Goal: Task Accomplishment & Management: Manage account settings

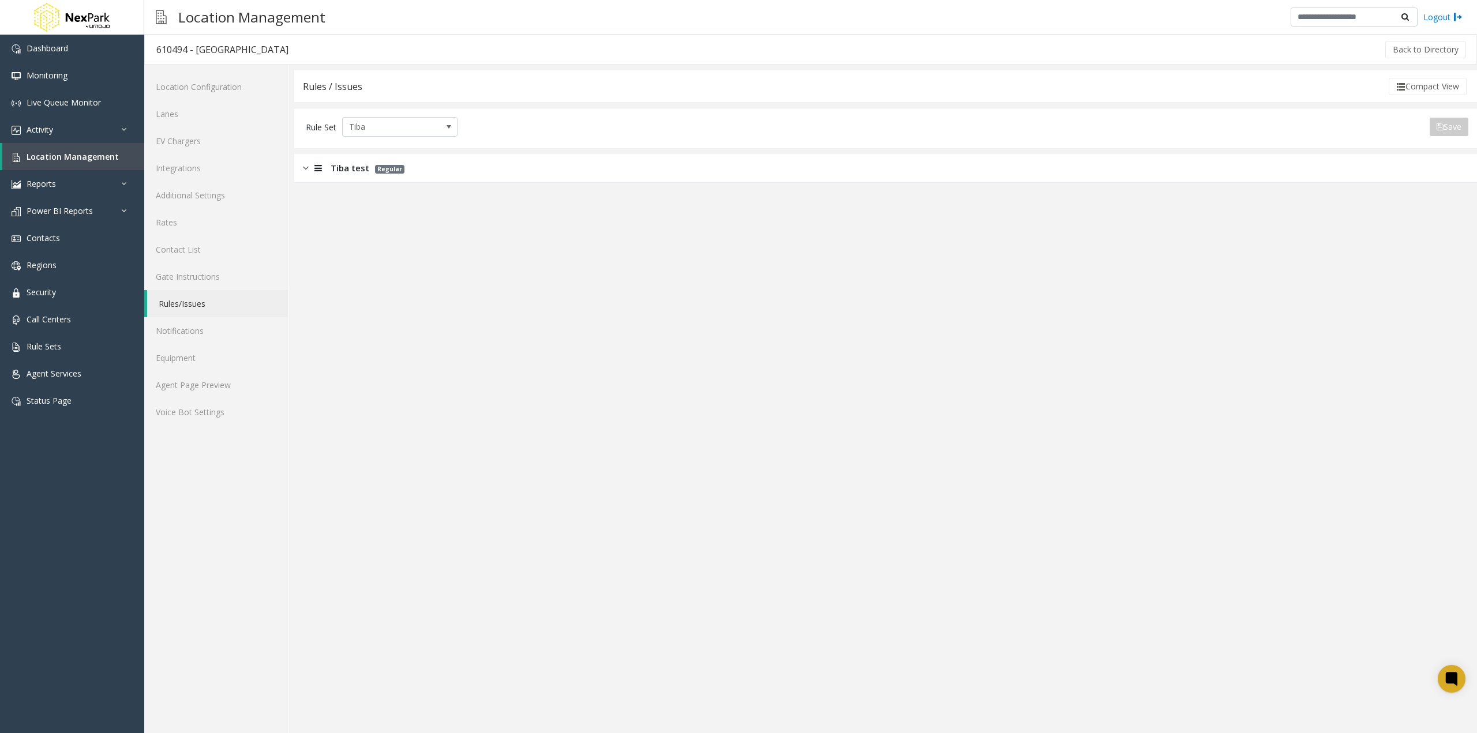
click at [433, 167] on div "Tiba test Regular" at bounding box center [885, 168] width 1183 height 29
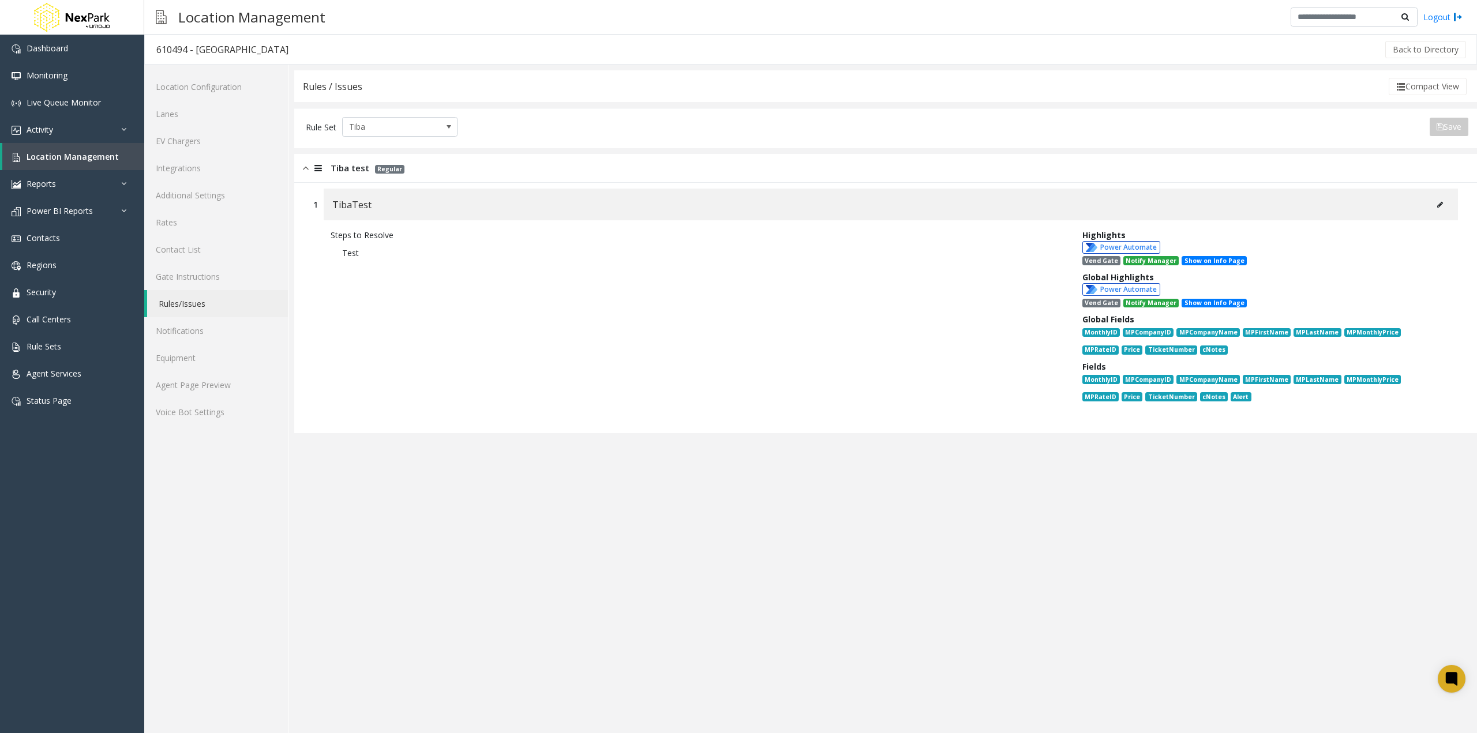
click at [1443, 208] on button at bounding box center [1440, 204] width 18 height 17
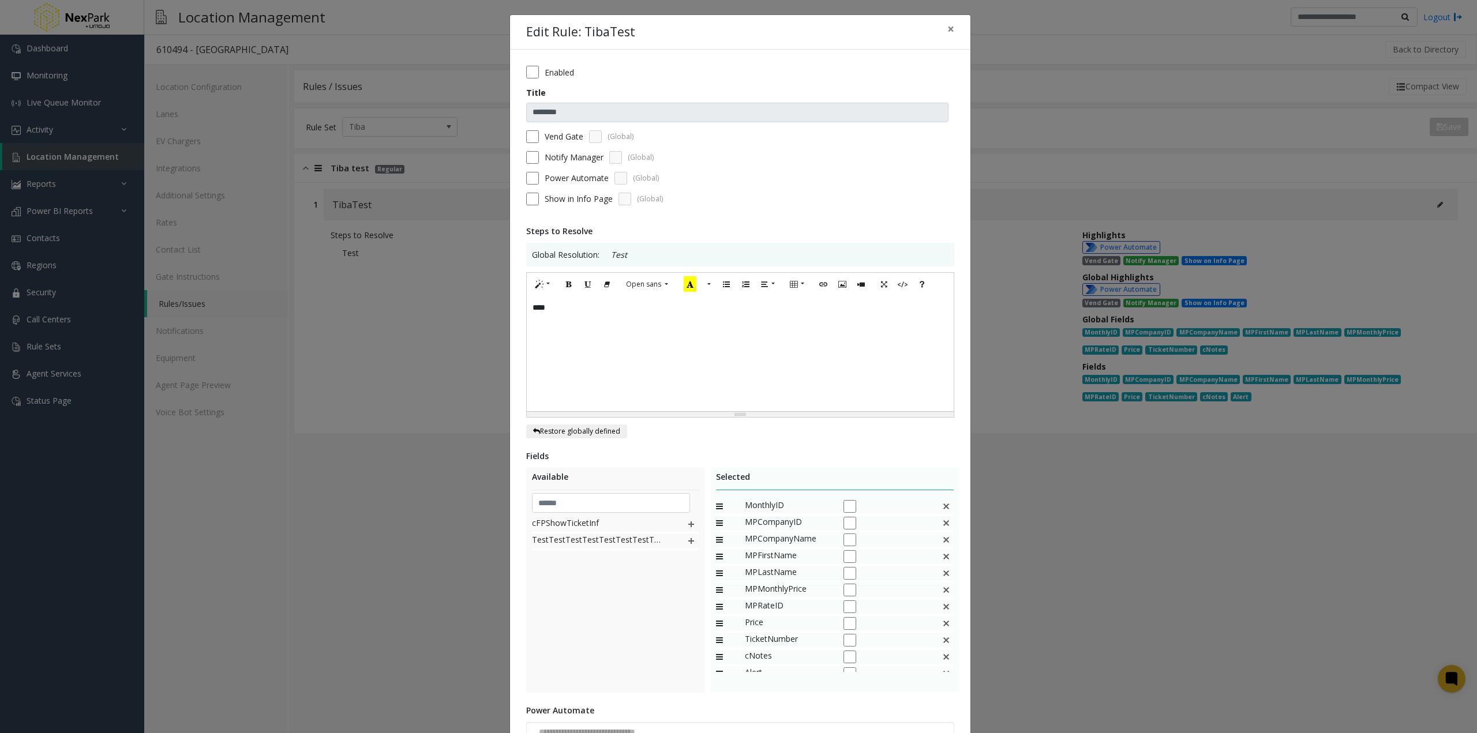
click at [764, 508] on span "MonthlyID" at bounding box center [788, 506] width 87 height 15
click at [865, 505] on div at bounding box center [886, 506] width 87 height 15
click at [717, 505] on icon at bounding box center [724, 506] width 17 height 15
click at [753, 505] on span "MonthlyID" at bounding box center [788, 506] width 87 height 15
click at [769, 524] on span "MPCompanyID" at bounding box center [788, 523] width 87 height 15
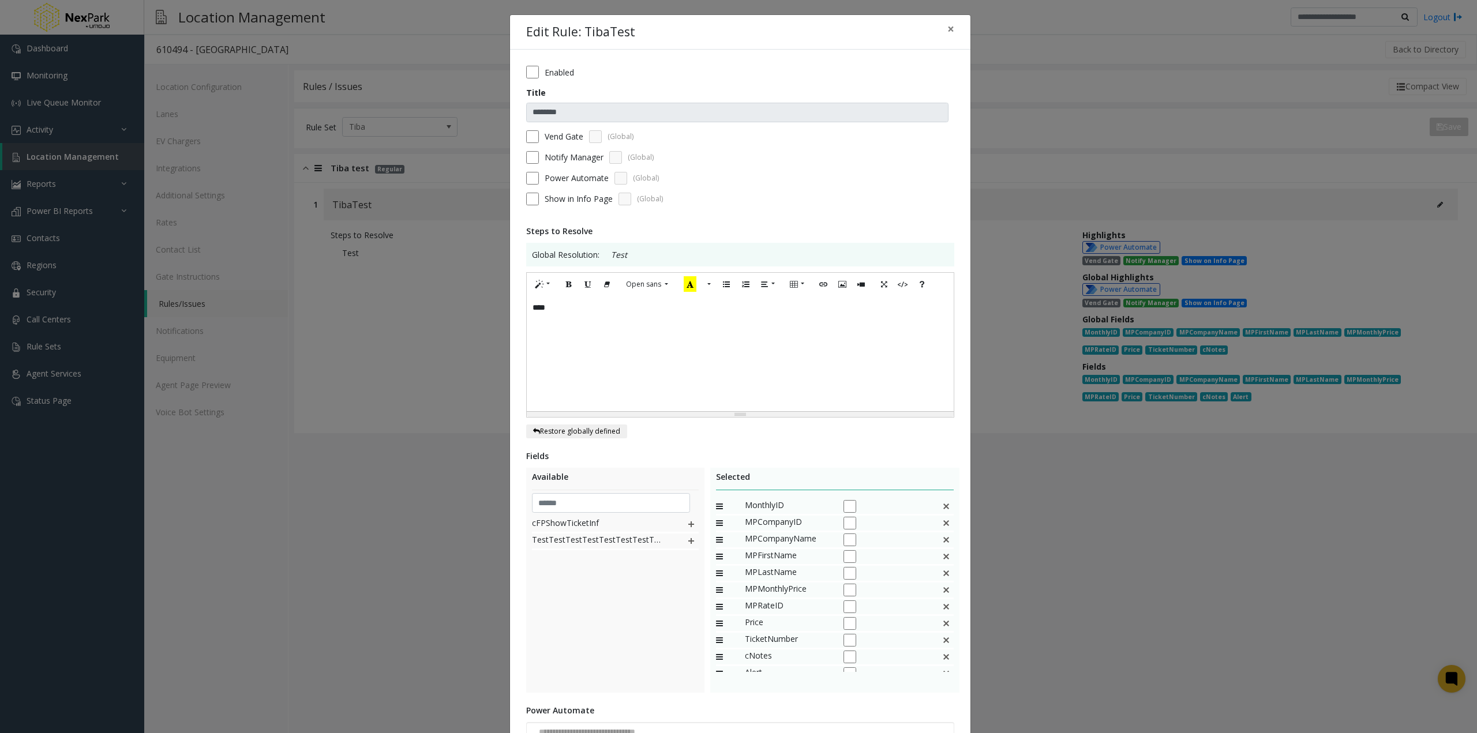
click at [768, 539] on span "MPCompanyName" at bounding box center [788, 539] width 87 height 15
drag, startPoint x: 944, startPoint y: 28, endPoint x: 554, endPoint y: 150, distance: 408.0
click at [554, 150] on div "**********" at bounding box center [740, 418] width 462 height 808
click at [563, 137] on label "Vend Gate" at bounding box center [564, 136] width 39 height 12
click at [564, 137] on label "Vend Gate" at bounding box center [564, 136] width 39 height 12
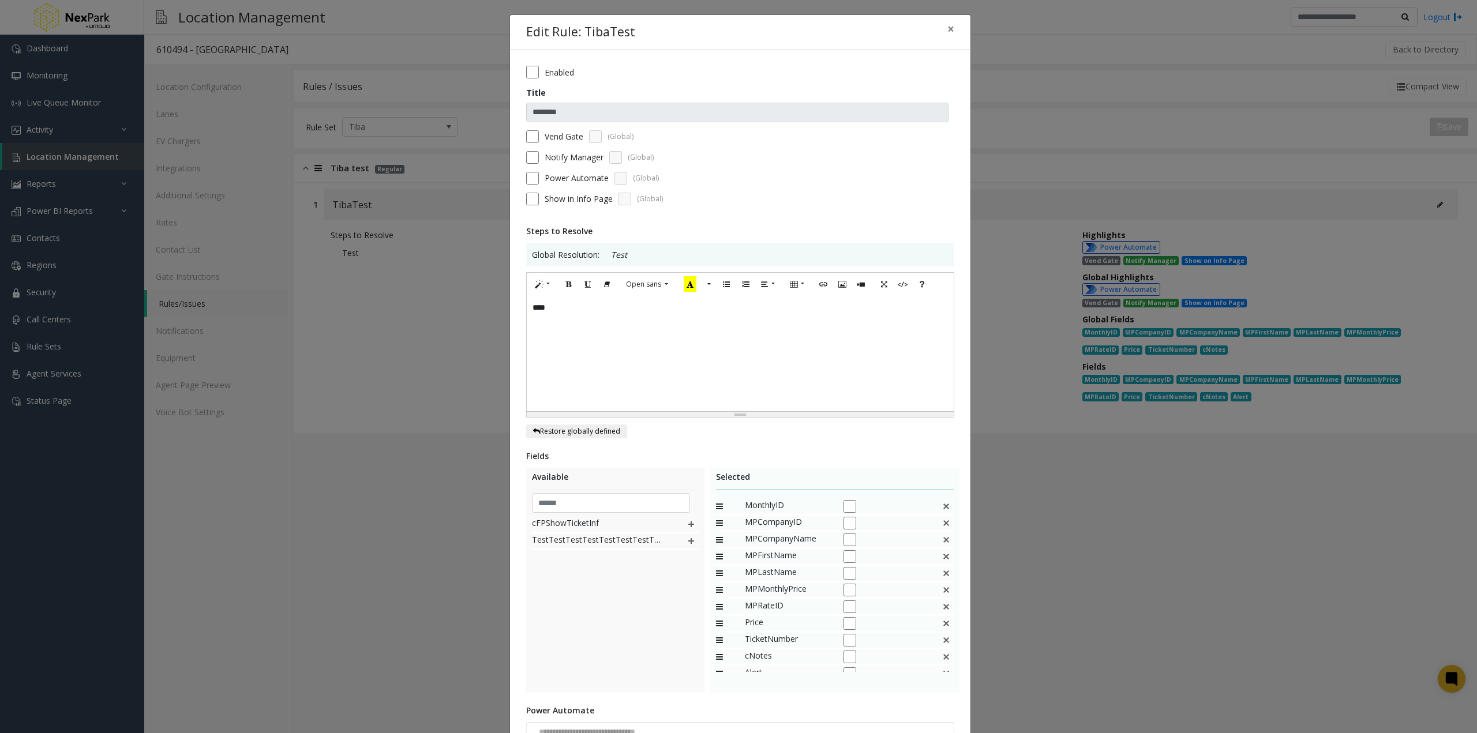
click at [565, 158] on label "Notify Manager" at bounding box center [574, 157] width 59 height 12
click at [571, 159] on label "Notify Manager" at bounding box center [574, 157] width 59 height 12
click at [576, 178] on label "Power Automate" at bounding box center [577, 178] width 64 height 12
click at [576, 207] on form "Enabled Title ******** Vend Gate (Global) Notify Manager (Global) Power Automat…" at bounding box center [740, 140] width 428 height 148
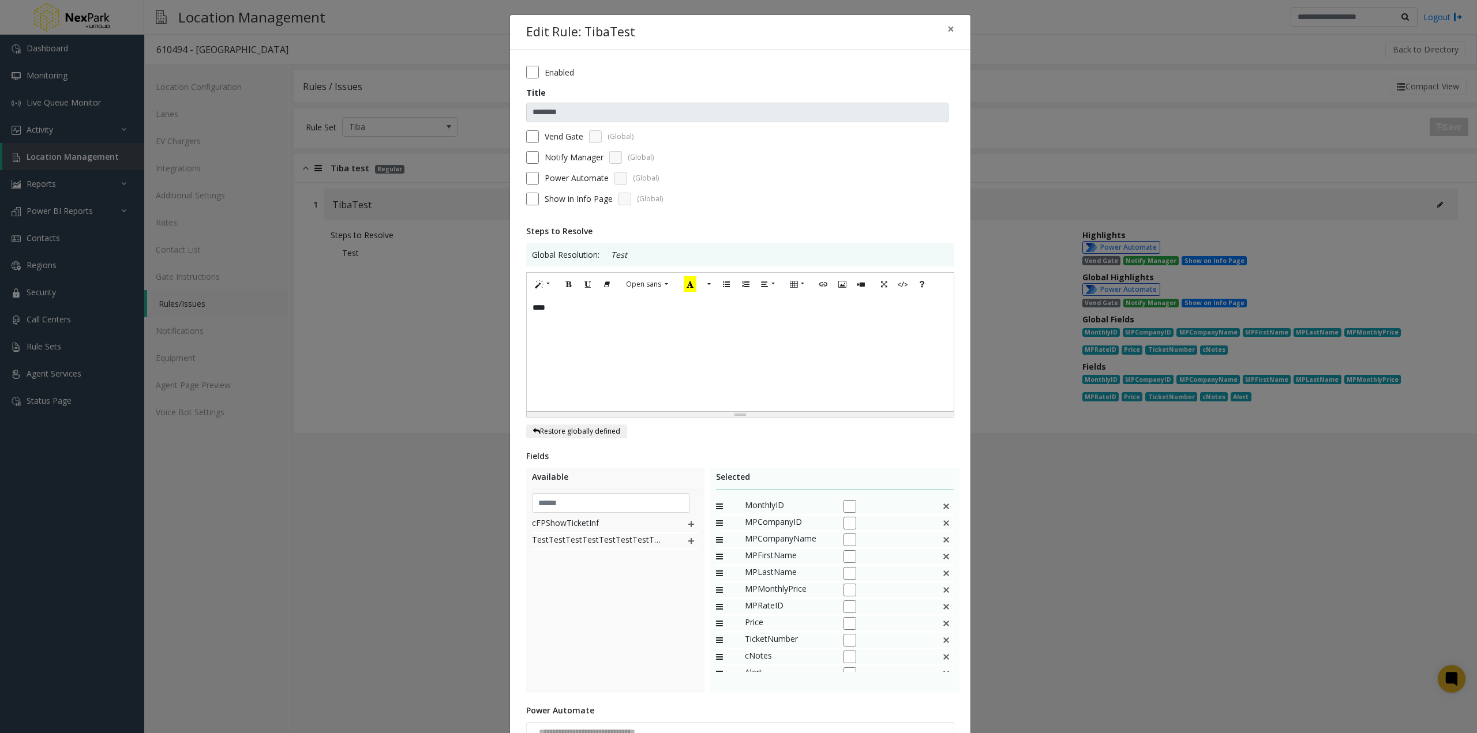
click at [576, 204] on span "Show in Info Page" at bounding box center [579, 199] width 68 height 12
click at [574, 198] on span "Show in Info Page" at bounding box center [579, 199] width 68 height 12
click at [550, 198] on span "Show in Info Page" at bounding box center [579, 199] width 68 height 12
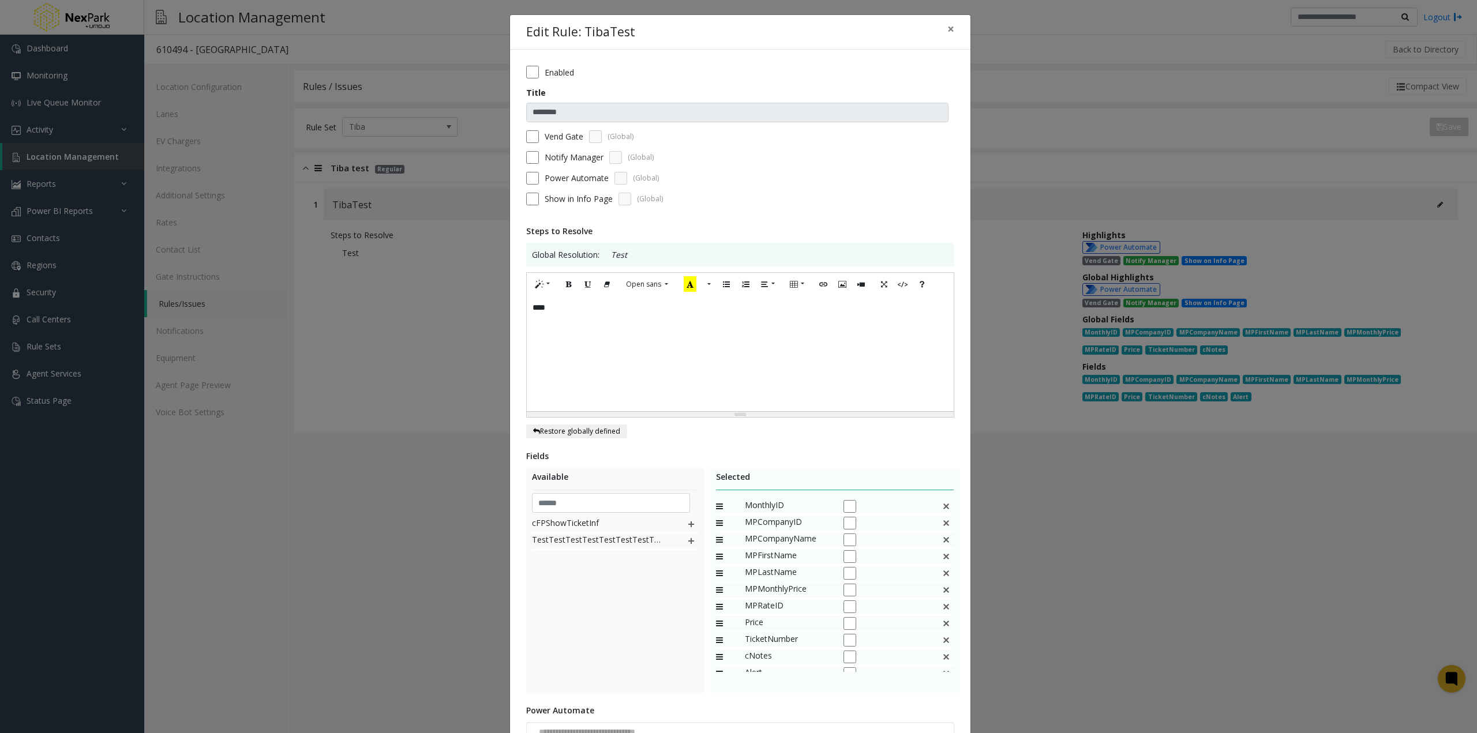
click at [550, 198] on span "Show in Info Page" at bounding box center [579, 199] width 68 height 12
click at [571, 200] on span "Show in Info Page" at bounding box center [579, 199] width 68 height 12
click at [721, 193] on div "Show in Info Page (Global)" at bounding box center [740, 199] width 428 height 13
click at [545, 193] on span "Show in Info Page" at bounding box center [579, 199] width 68 height 12
click at [545, 181] on label "Power Automate" at bounding box center [577, 178] width 64 height 12
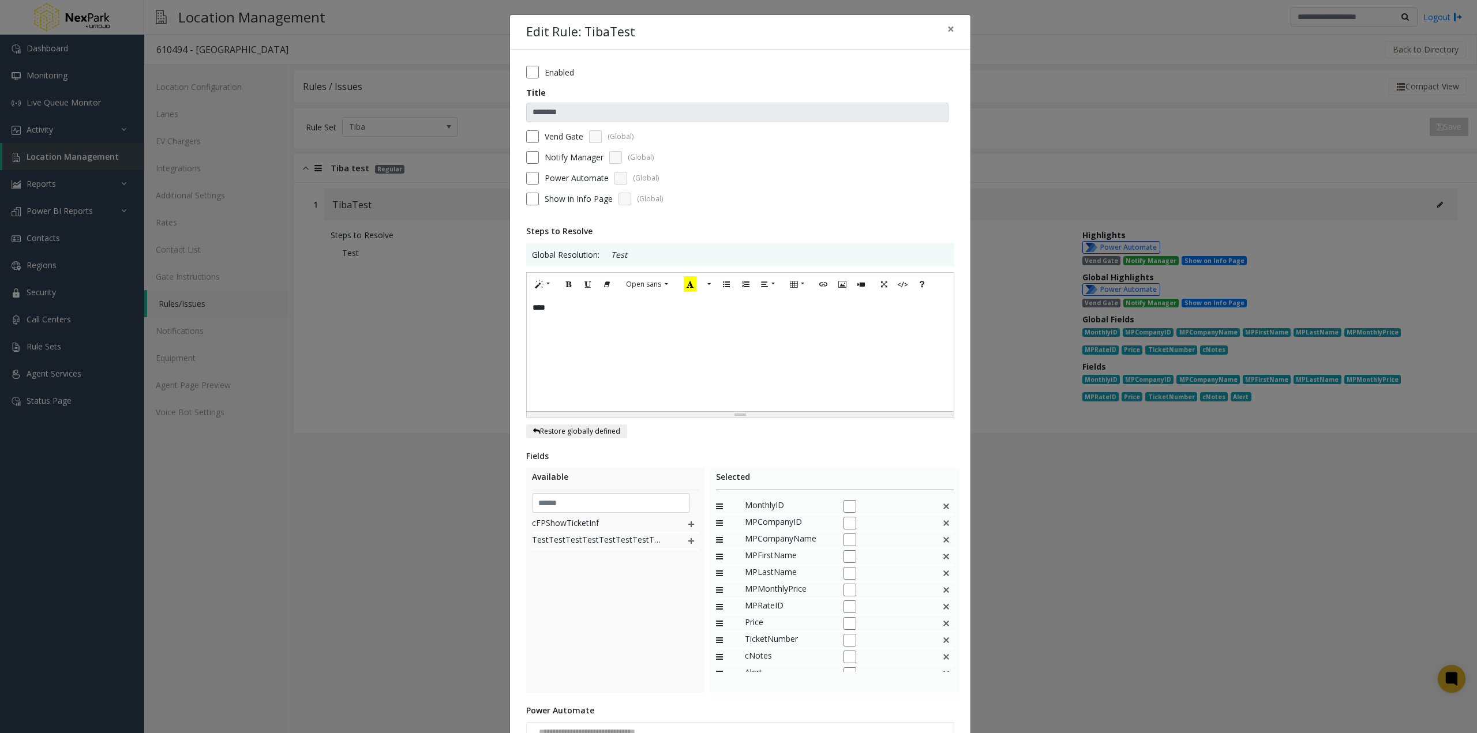
click at [550, 160] on label "Notify Manager" at bounding box center [574, 157] width 59 height 12
click at [551, 140] on label "Vend Gate" at bounding box center [564, 136] width 39 height 12
click at [548, 152] on label "Notify Manager" at bounding box center [574, 157] width 59 height 12
click at [551, 178] on label "Power Automate" at bounding box center [577, 178] width 64 height 12
click at [556, 138] on label "Vend Gate" at bounding box center [564, 136] width 39 height 12
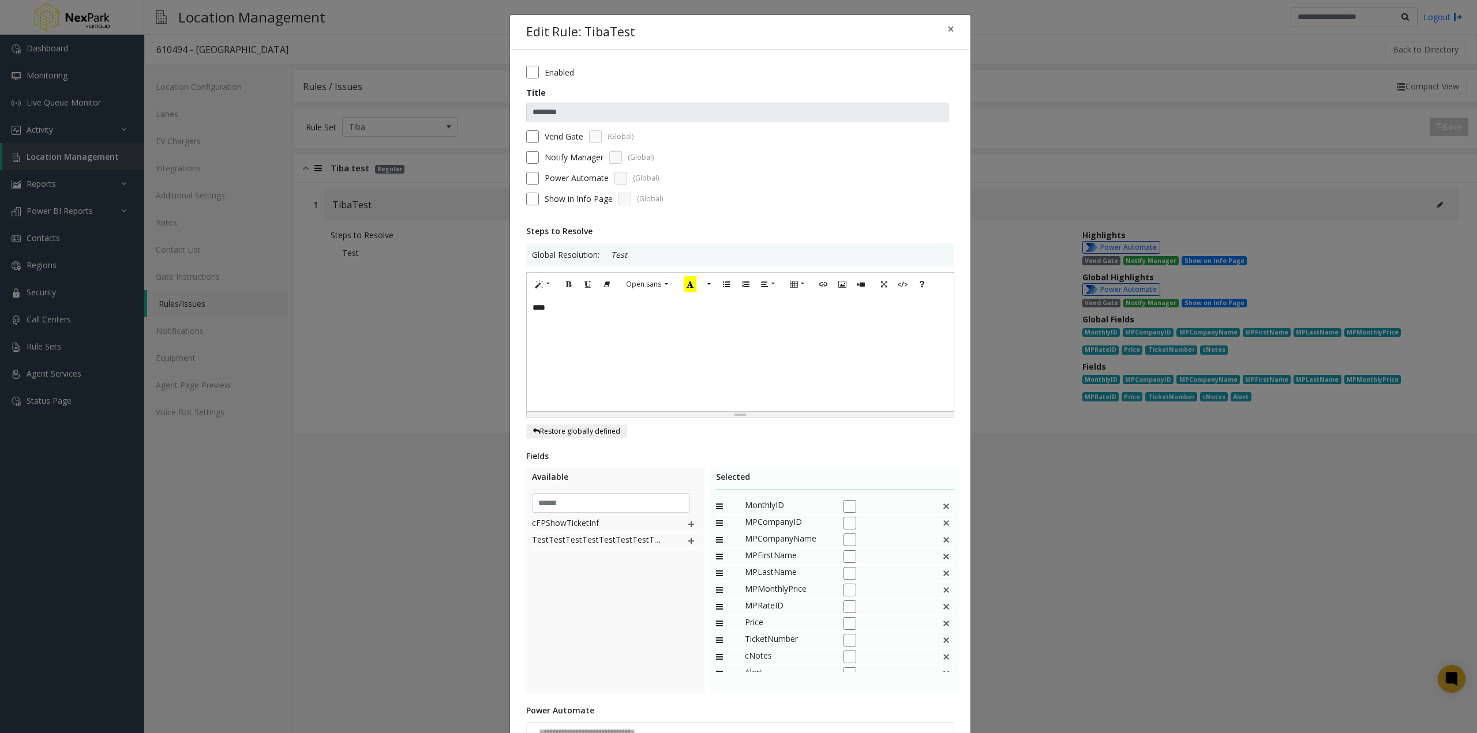
click at [566, 201] on span "Show in Info Page" at bounding box center [579, 199] width 68 height 12
click at [553, 71] on label "Enabled" at bounding box center [559, 72] width 29 height 12
click at [560, 71] on label "Enabled" at bounding box center [559, 72] width 29 height 12
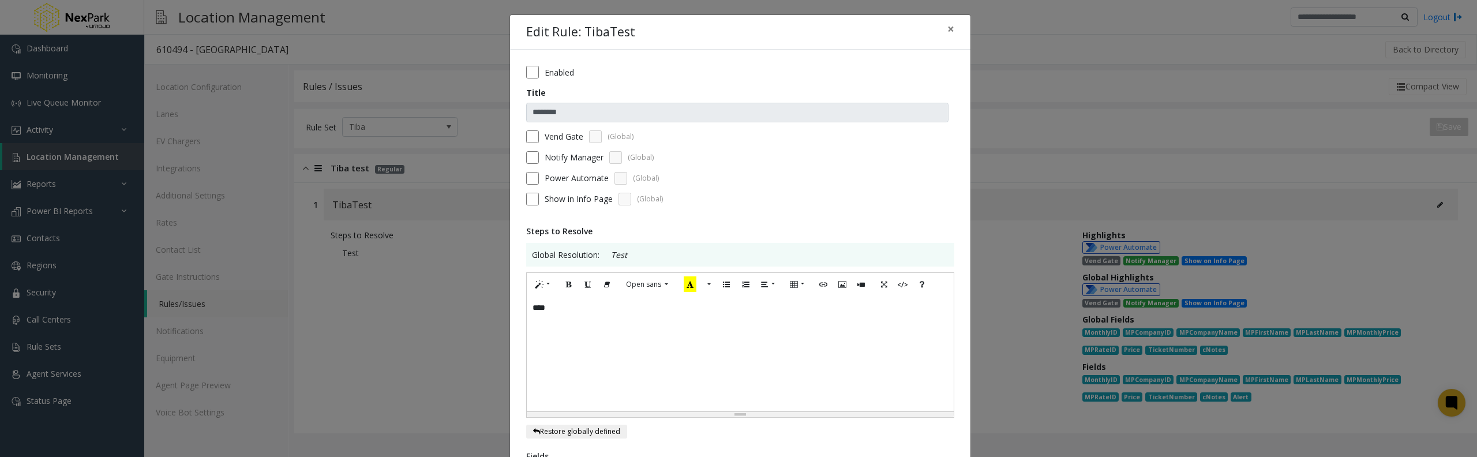
click at [652, 201] on span "(Global)" at bounding box center [650, 199] width 26 height 10
drag, startPoint x: 634, startPoint y: 183, endPoint x: 622, endPoint y: 179, distance: 12.2
click at [633, 183] on div "Power Automate (Global)" at bounding box center [740, 178] width 428 height 13
click at [573, 175] on label "Power Automate" at bounding box center [577, 178] width 64 height 12
click at [562, 204] on span "Show in Info Page" at bounding box center [579, 199] width 68 height 12
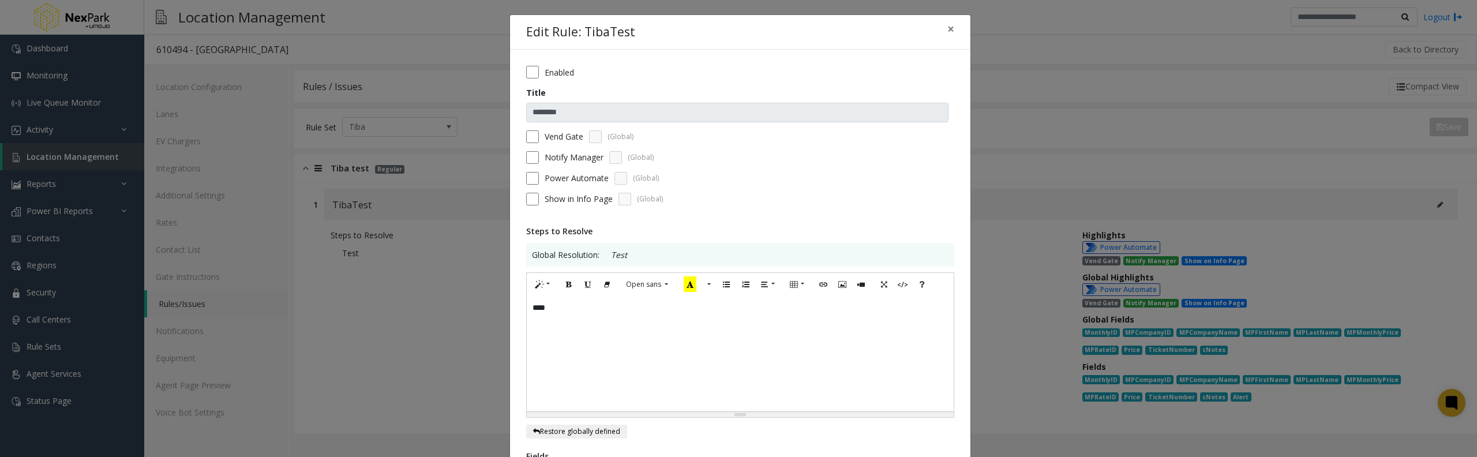
click at [557, 159] on label "Notify Manager" at bounding box center [574, 157] width 59 height 12
click at [550, 133] on label "Vend Gate" at bounding box center [564, 136] width 39 height 12
click at [547, 198] on span "Show in Info Page" at bounding box center [579, 199] width 68 height 12
click at [947, 25] on span "×" at bounding box center [950, 29] width 7 height 16
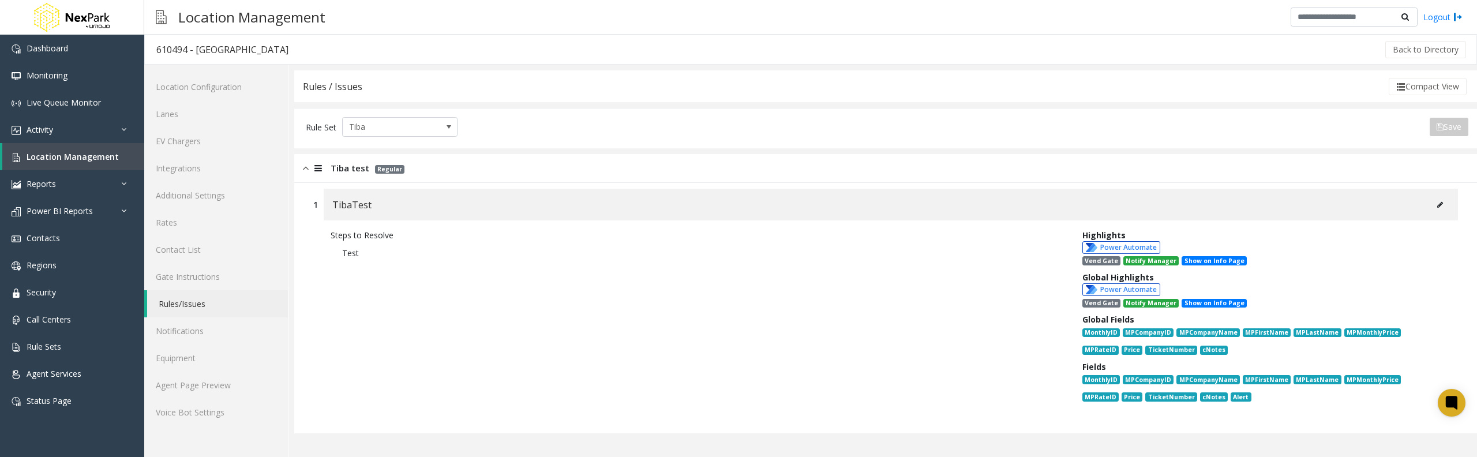
click at [1444, 203] on button at bounding box center [1440, 204] width 18 height 17
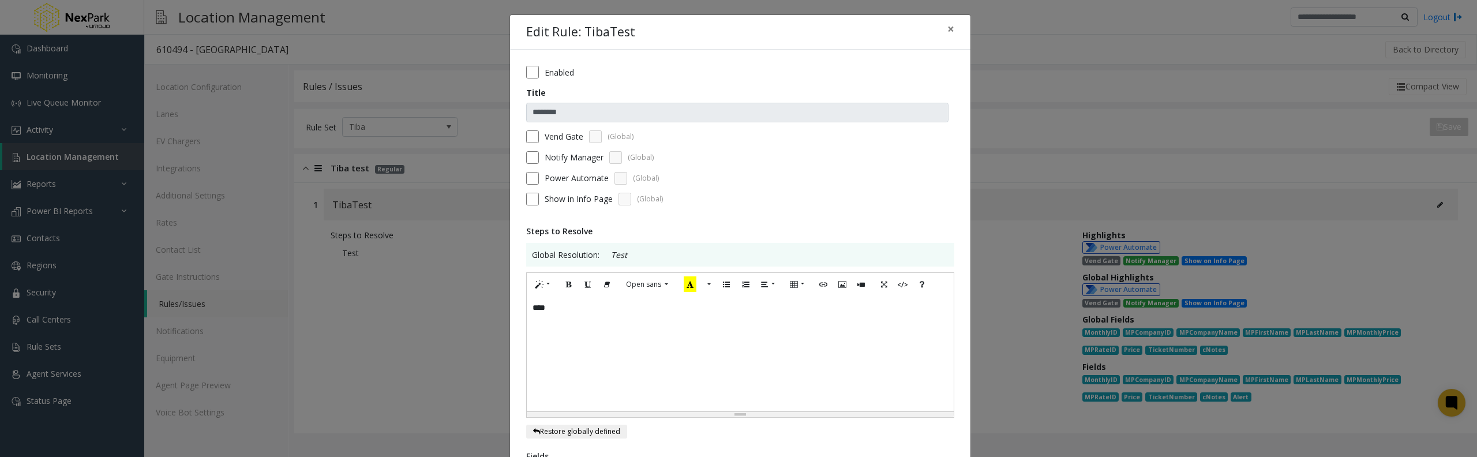
click at [547, 76] on label "Enabled" at bounding box center [559, 72] width 29 height 12
click at [549, 71] on label "Enabled" at bounding box center [559, 72] width 29 height 12
click at [550, 134] on label "Vend Gate" at bounding box center [564, 136] width 39 height 12
click at [555, 138] on label "Vend Gate" at bounding box center [564, 136] width 39 height 12
click at [562, 159] on label "Notify Manager" at bounding box center [574, 157] width 59 height 12
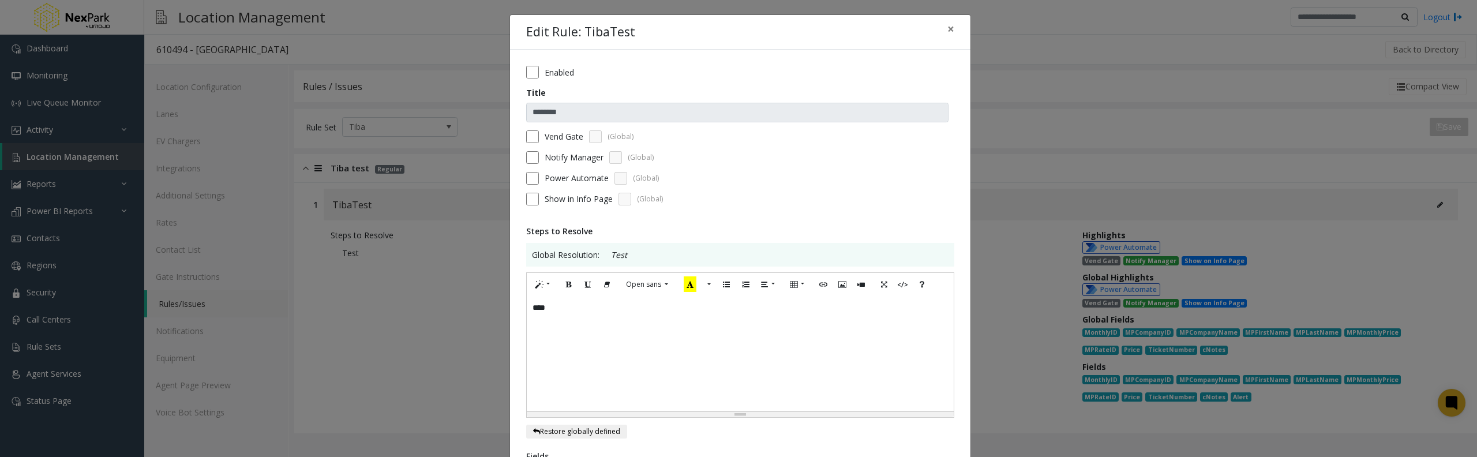
click at [573, 182] on label "Power Automate" at bounding box center [577, 178] width 64 height 12
click at [581, 199] on span "Show in Info Page" at bounding box center [579, 199] width 68 height 12
click at [567, 193] on div "Show in Info Page (Global)" at bounding box center [740, 199] width 428 height 13
click at [567, 201] on span "Show in Info Page" at bounding box center [579, 199] width 68 height 12
click at [568, 201] on span "Show in Info Page" at bounding box center [579, 199] width 68 height 12
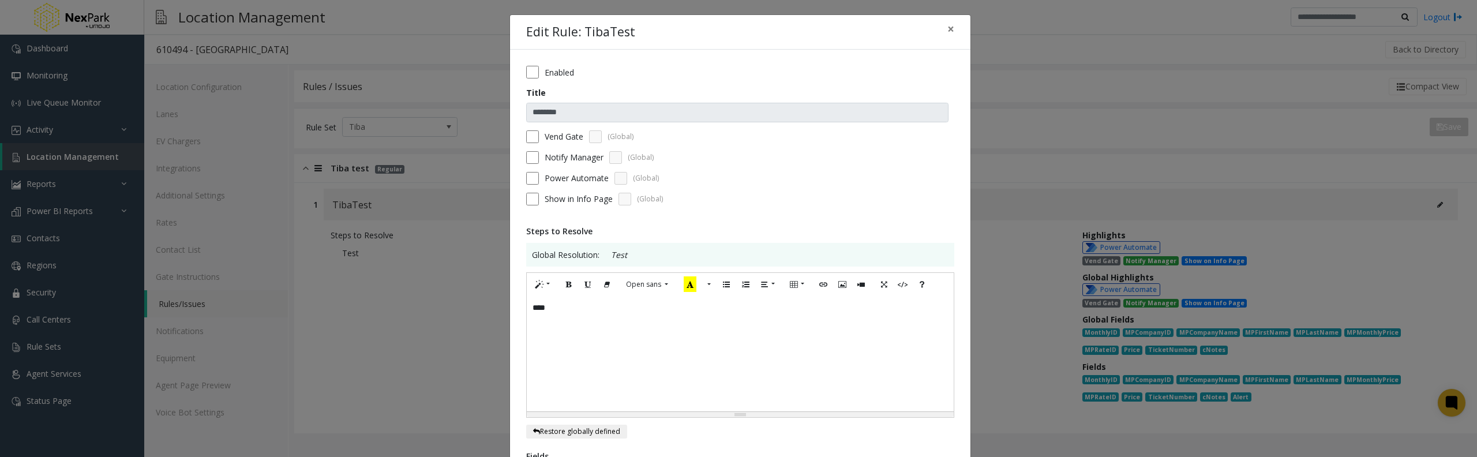
click at [568, 199] on div "Show in Info Page (Global)" at bounding box center [740, 199] width 428 height 13
drag, startPoint x: 539, startPoint y: 198, endPoint x: 603, endPoint y: 201, distance: 64.7
click at [605, 201] on div "Show in Info Page (Global)" at bounding box center [740, 199] width 428 height 13
copy span "Show in Info Page"
click at [576, 200] on span "Show in Info Page" at bounding box center [579, 199] width 68 height 12
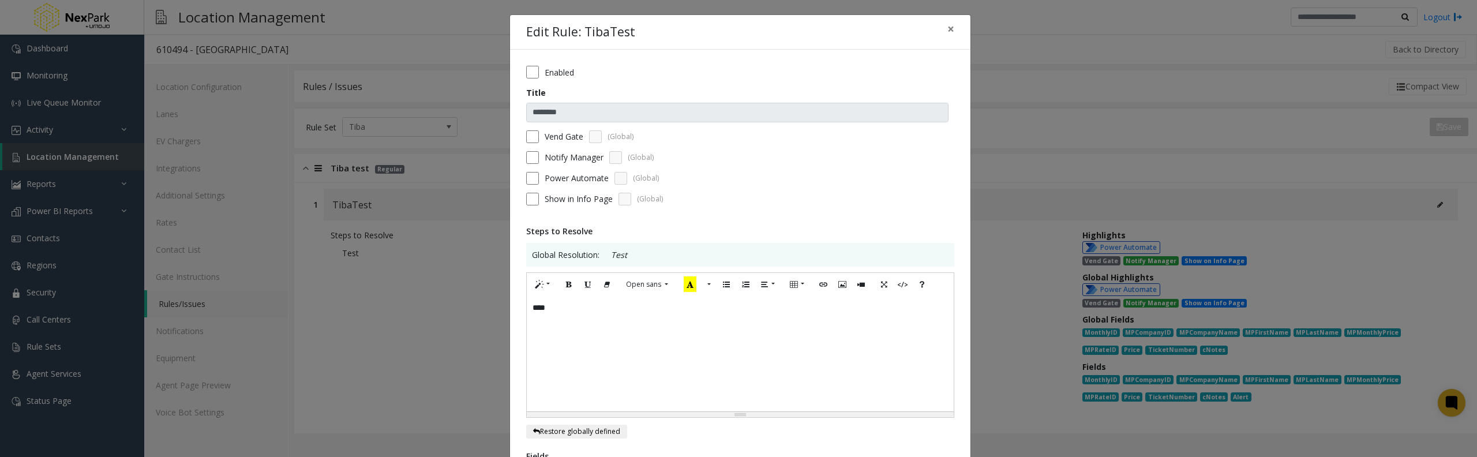
click at [571, 199] on span "Show in Info Page" at bounding box center [579, 199] width 68 height 12
click at [954, 28] on button "×" at bounding box center [950, 29] width 23 height 28
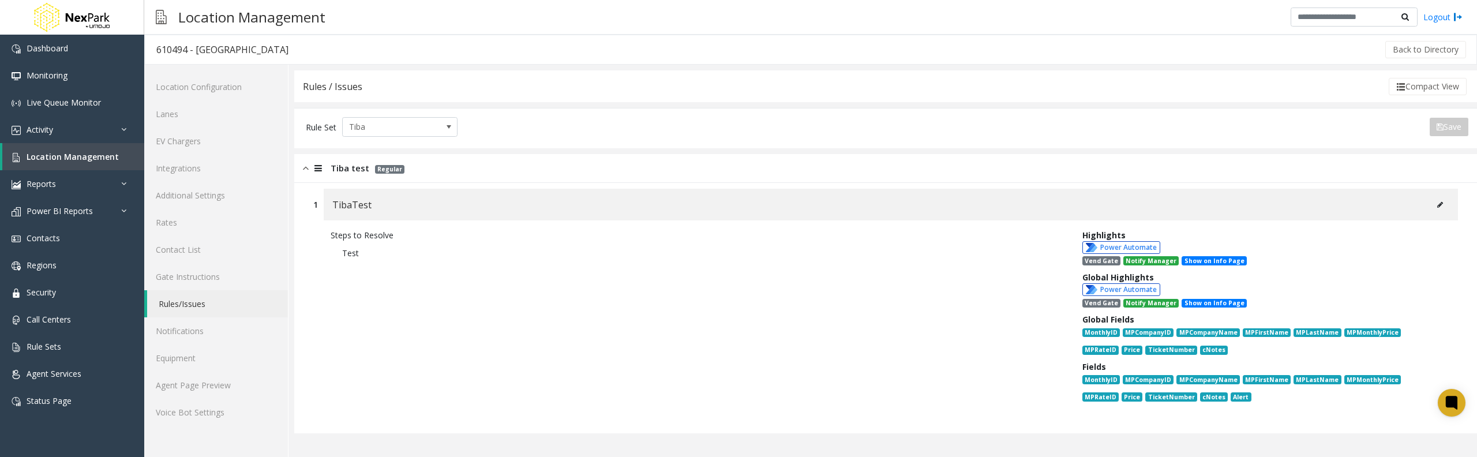
click at [1446, 202] on button at bounding box center [1440, 204] width 18 height 17
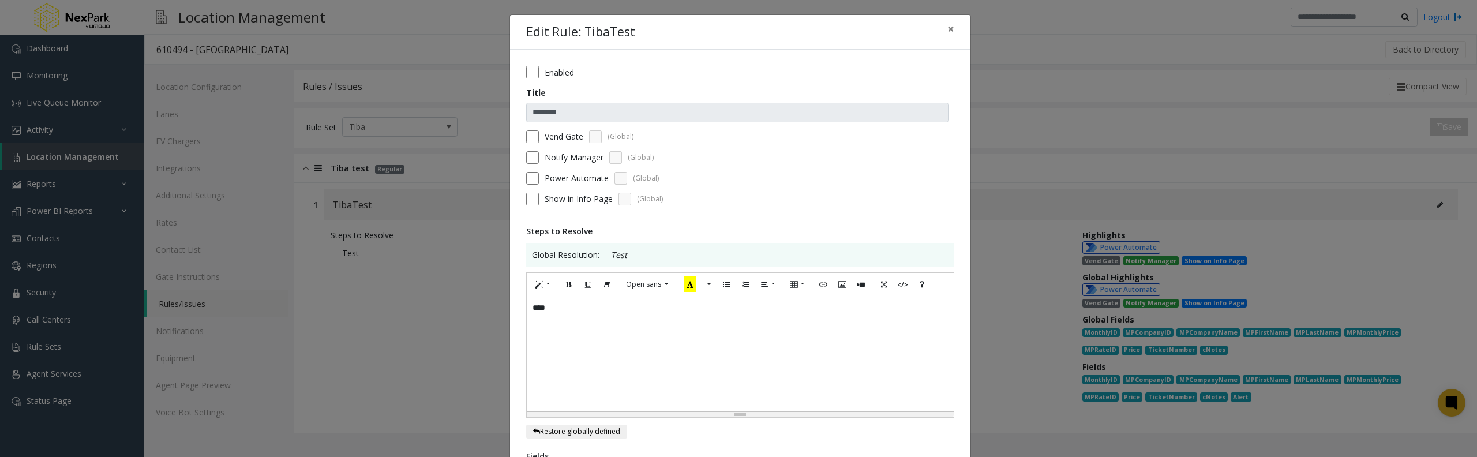
click at [565, 193] on span "Show in Info Page" at bounding box center [579, 199] width 68 height 12
click at [561, 196] on span "Show in Info Page" at bounding box center [579, 199] width 68 height 12
click at [556, 176] on label "Power Automate" at bounding box center [577, 178] width 64 height 12
click at [559, 162] on label "Notify Manager" at bounding box center [574, 157] width 59 height 12
click at [561, 135] on label "Vend Gate" at bounding box center [564, 136] width 39 height 12
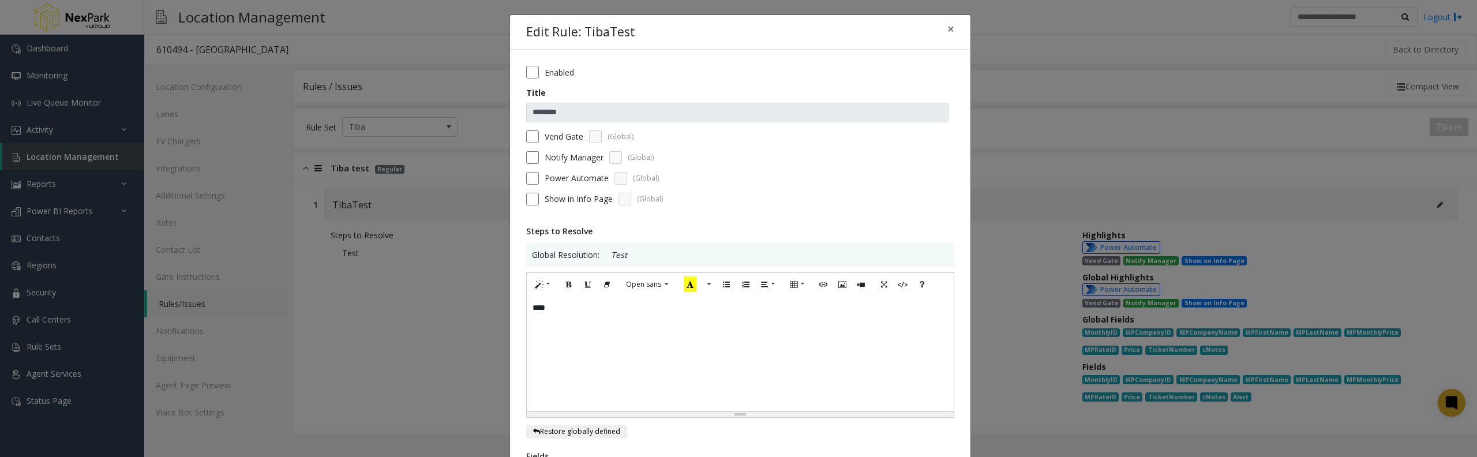
click at [563, 156] on label "Notify Manager" at bounding box center [574, 157] width 59 height 12
click at [556, 201] on span "Show in Info Page" at bounding box center [579, 199] width 68 height 12
click at [579, 198] on span "Show in Info Page" at bounding box center [579, 199] width 68 height 12
click at [580, 198] on span "Show in Info Page" at bounding box center [579, 199] width 68 height 12
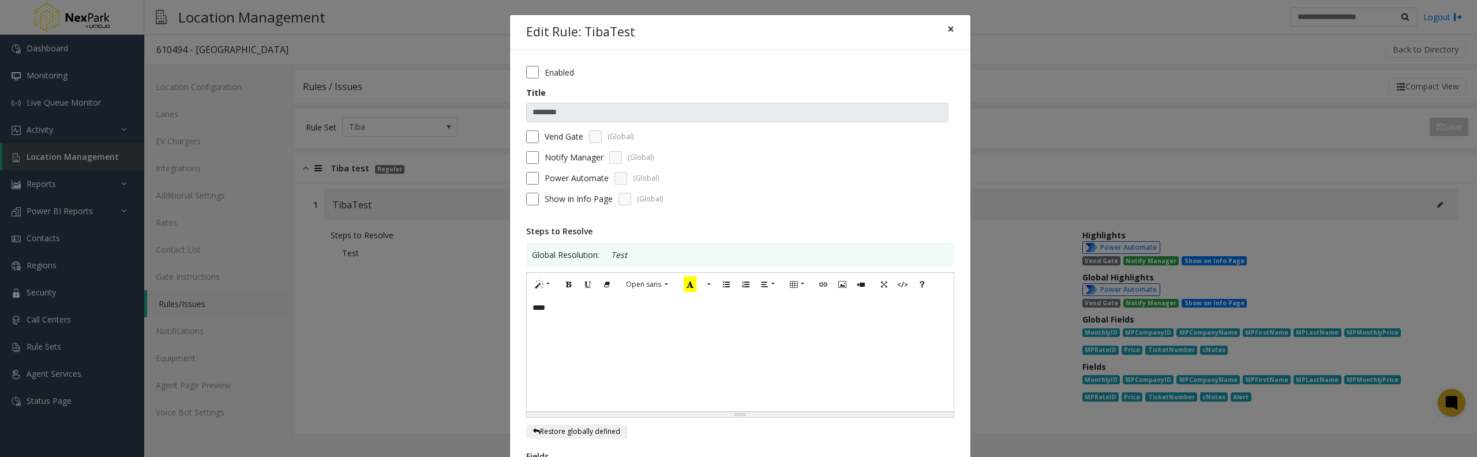
click at [949, 32] on span "×" at bounding box center [950, 29] width 7 height 16
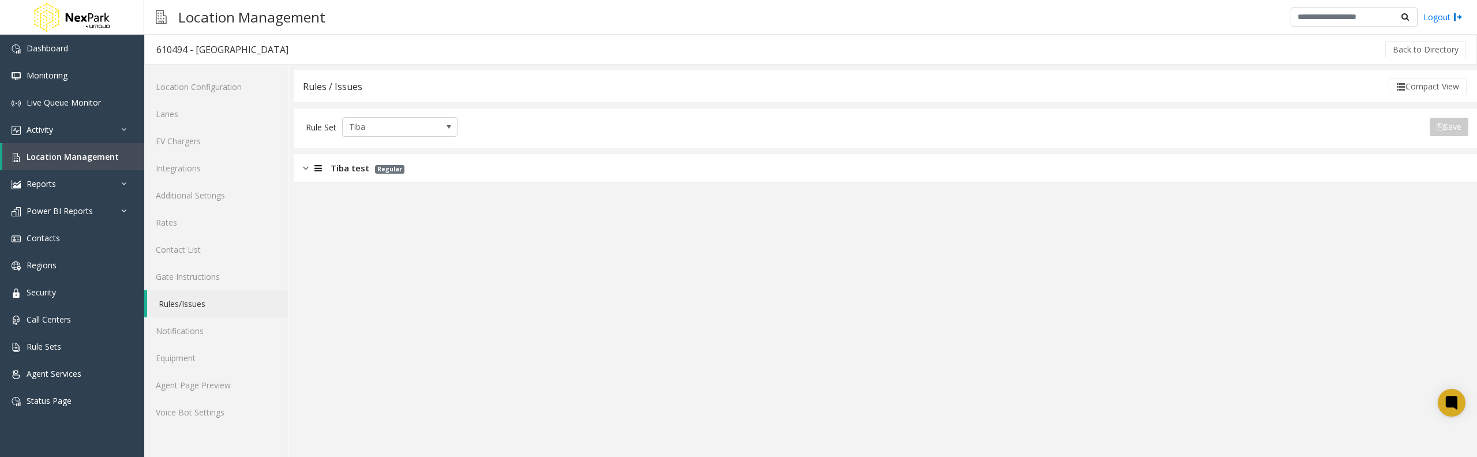
click at [1366, 173] on div "Tiba test Regular" at bounding box center [885, 168] width 1183 height 29
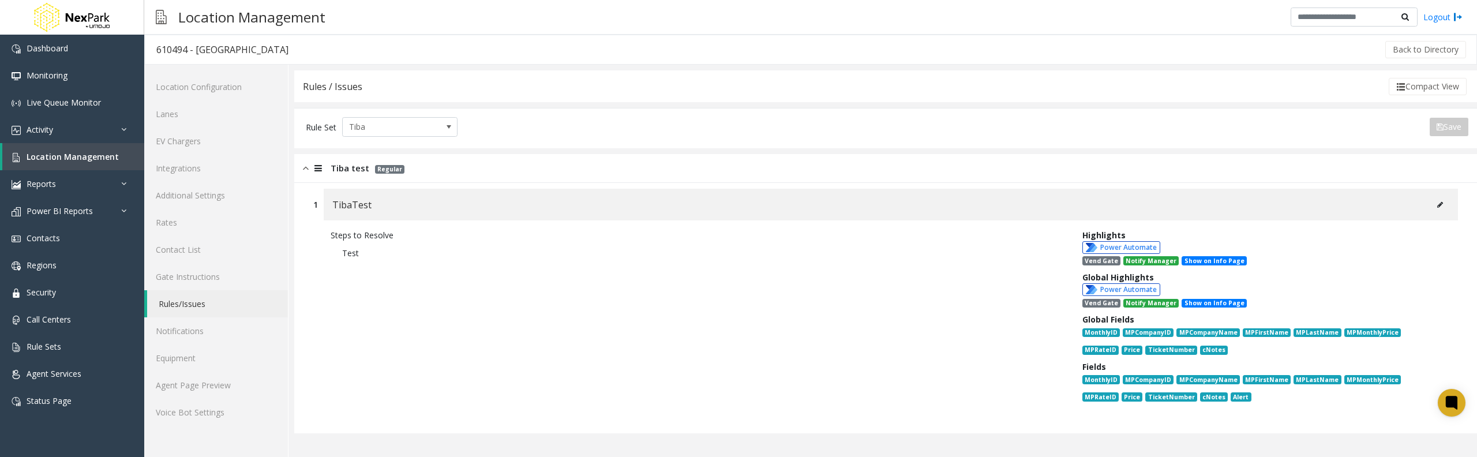
click at [1440, 208] on icon at bounding box center [1440, 204] width 6 height 7
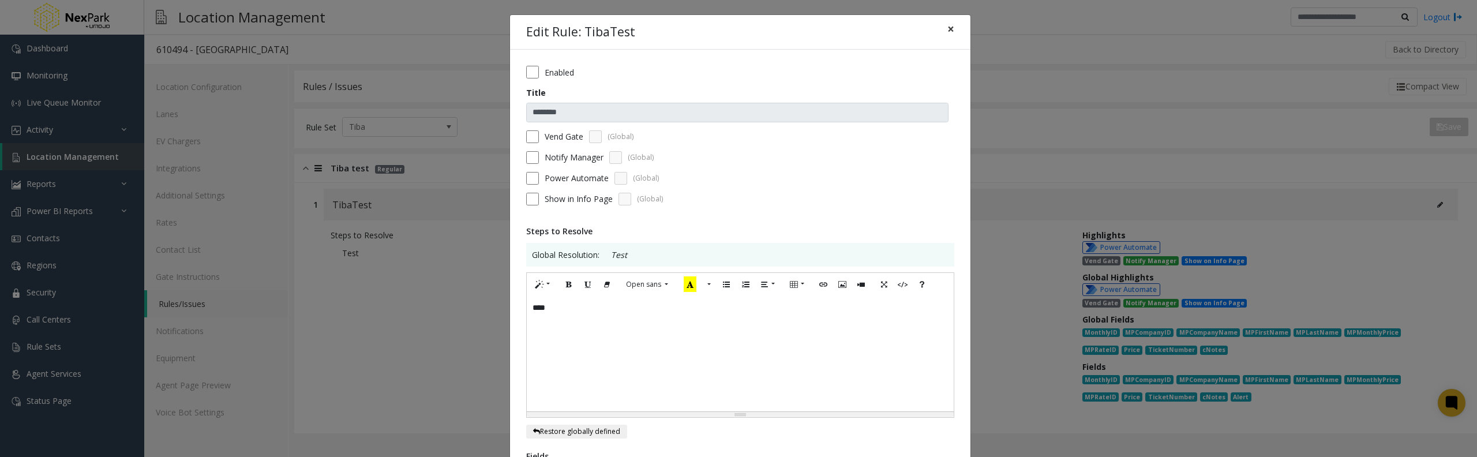
click at [947, 29] on span "×" at bounding box center [950, 29] width 7 height 16
